Goal: Task Accomplishment & Management: Manage account settings

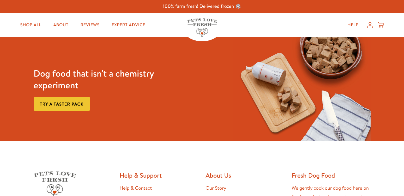
click at [369, 25] on icon at bounding box center [370, 25] width 6 height 6
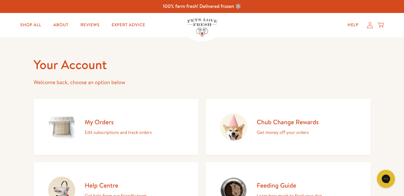
click at [122, 130] on p "Edit subscriptions and track orders" at bounding box center [118, 132] width 67 height 8
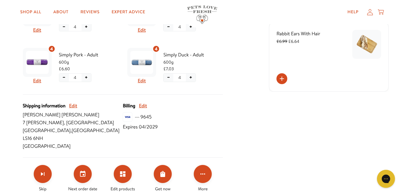
scroll to position [212, 0]
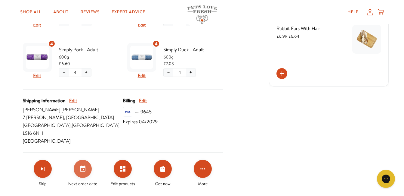
click at [80, 165] on icon "Set your next order date" at bounding box center [82, 168] width 7 height 7
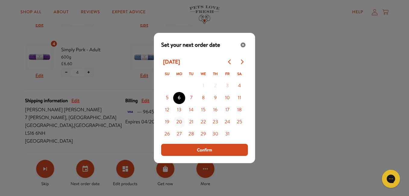
click at [179, 120] on button "20" at bounding box center [179, 122] width 12 height 12
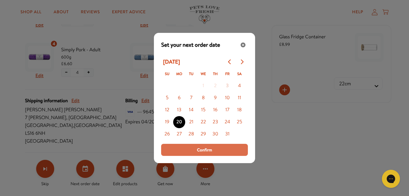
click at [182, 148] on button "Confirm" at bounding box center [204, 150] width 87 height 12
